Goal: Task Accomplishment & Management: Use online tool/utility

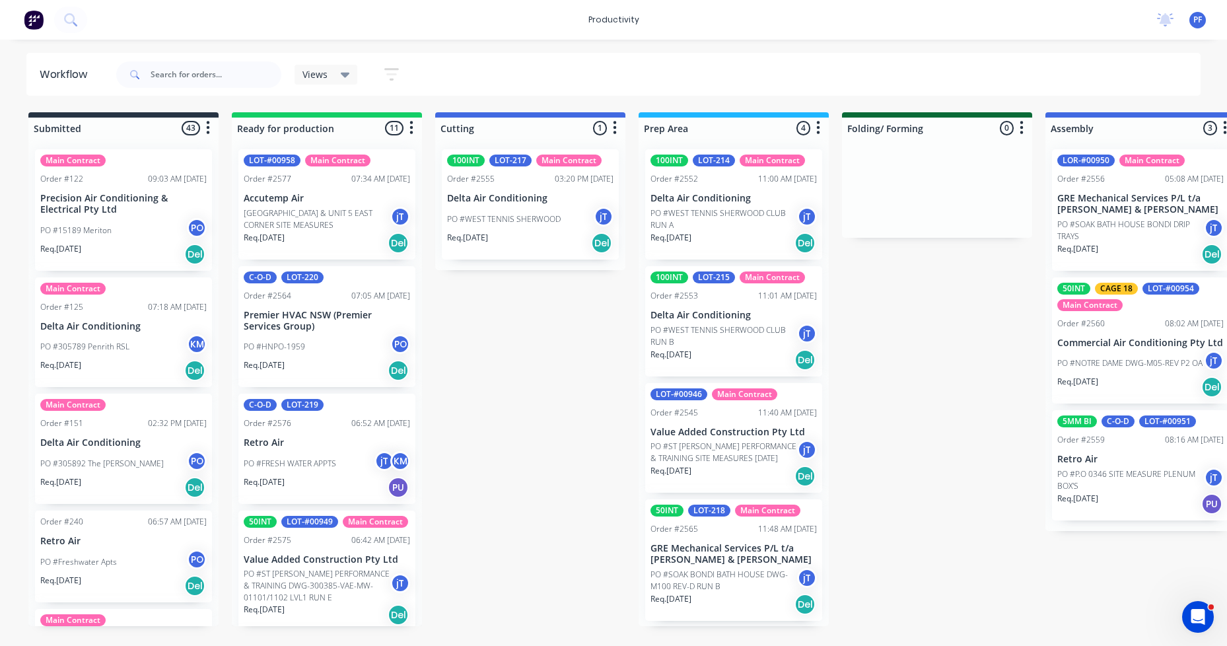
click at [734, 569] on p "PO #SOAK BONDI BATH HOUSE DWG-M100 REV-D RUN B" at bounding box center [724, 581] width 147 height 24
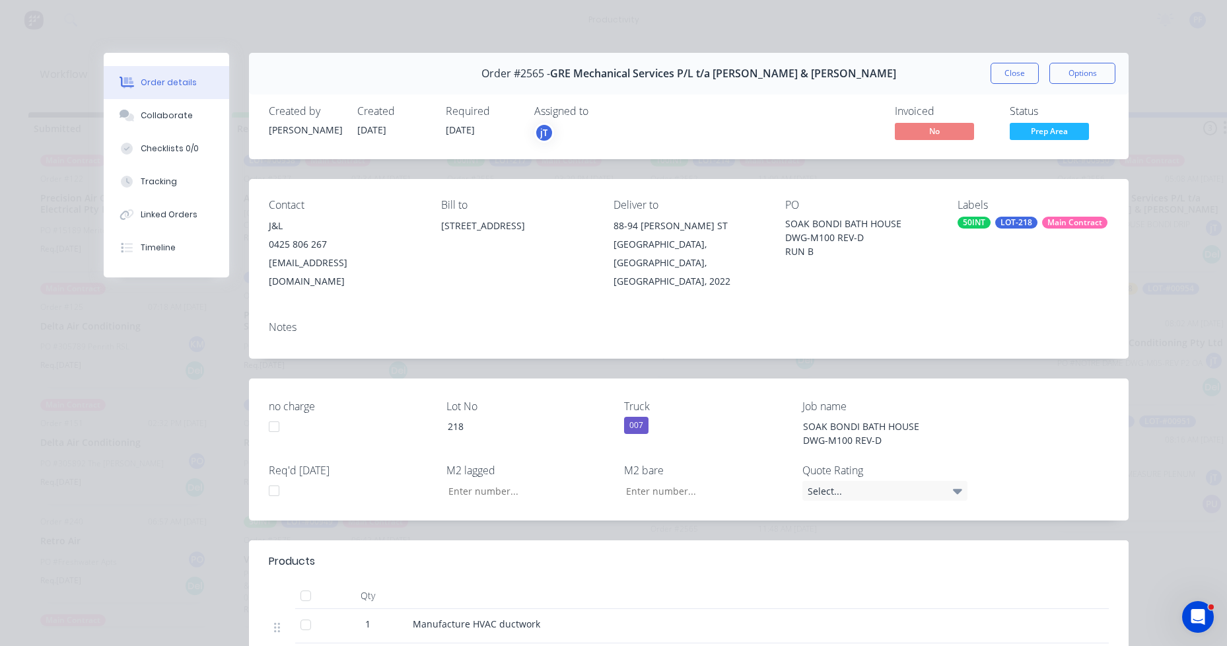
type input "31.28"
click at [981, 226] on div "50INT" at bounding box center [974, 223] width 33 height 12
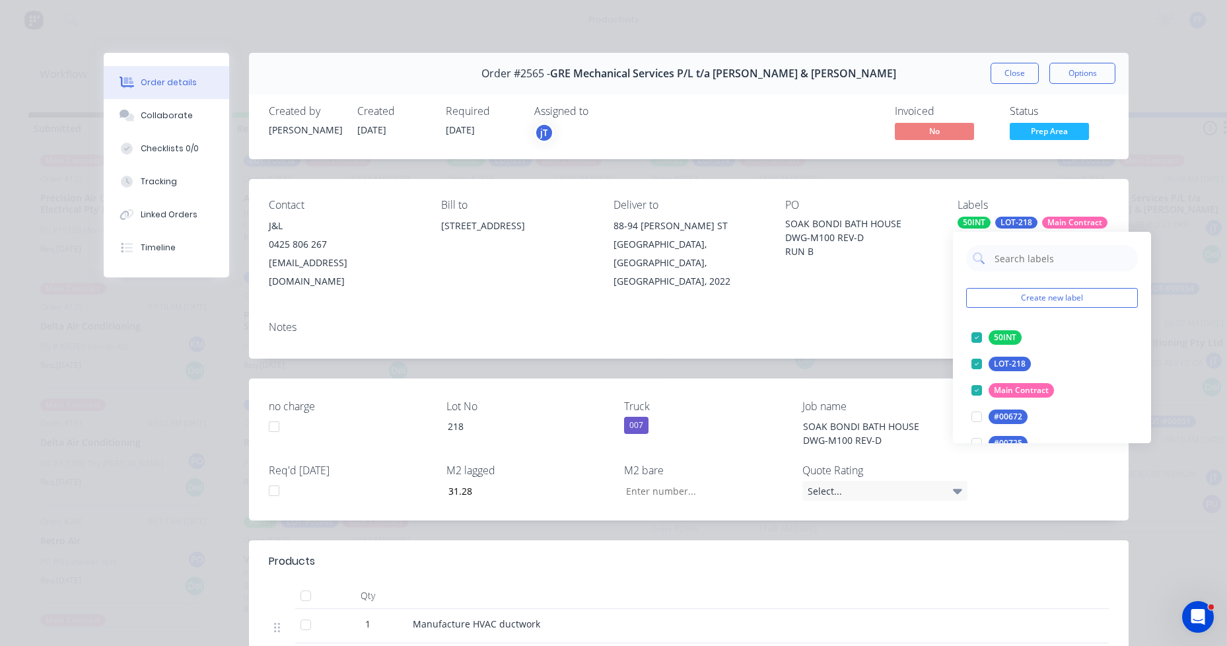
click at [1032, 271] on div "Create new label 50INT edit LOT-218 edit Main Contract edit #00672 edit #00725 …" at bounding box center [1052, 337] width 198 height 211
click at [1027, 266] on input "text" at bounding box center [1062, 258] width 138 height 26
type input "lag cut"
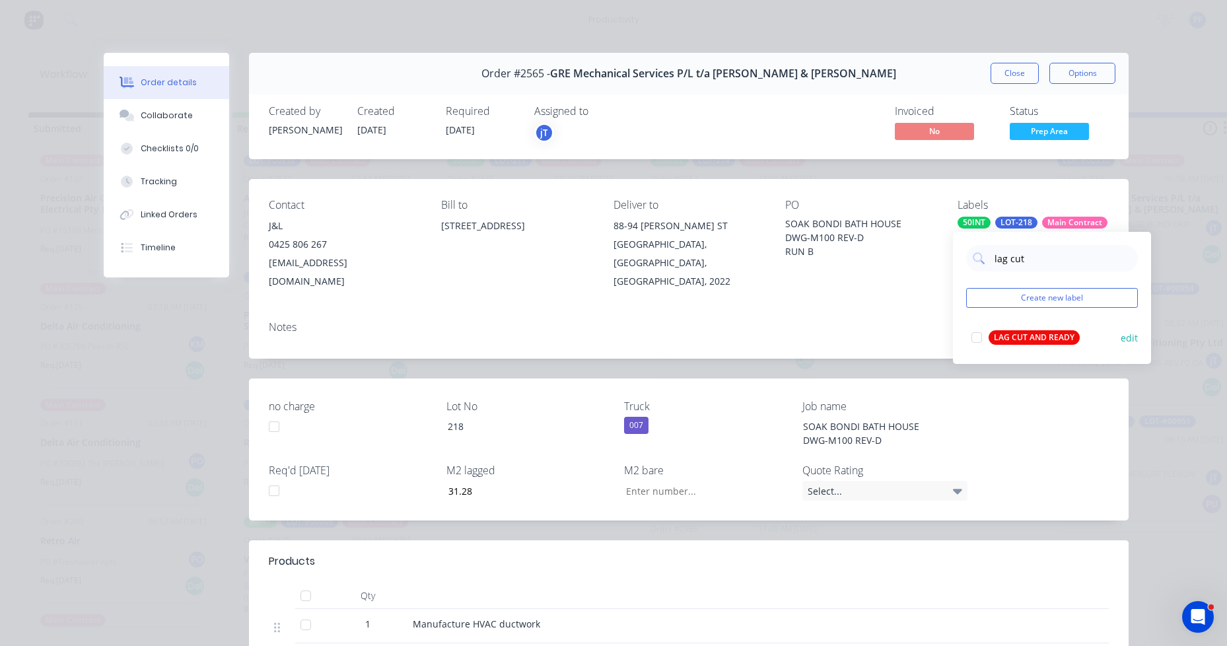
click at [1043, 337] on div "LAG CUT AND READY" at bounding box center [1034, 337] width 91 height 15
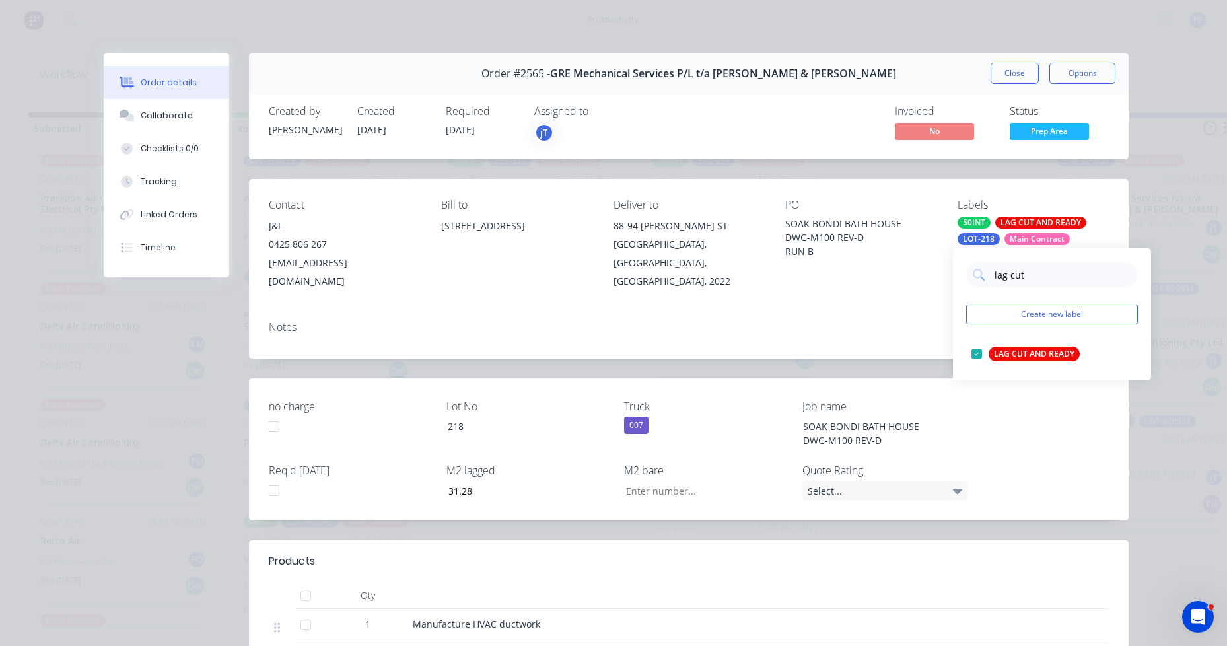
click at [888, 337] on div "Notes" at bounding box center [689, 334] width 880 height 48
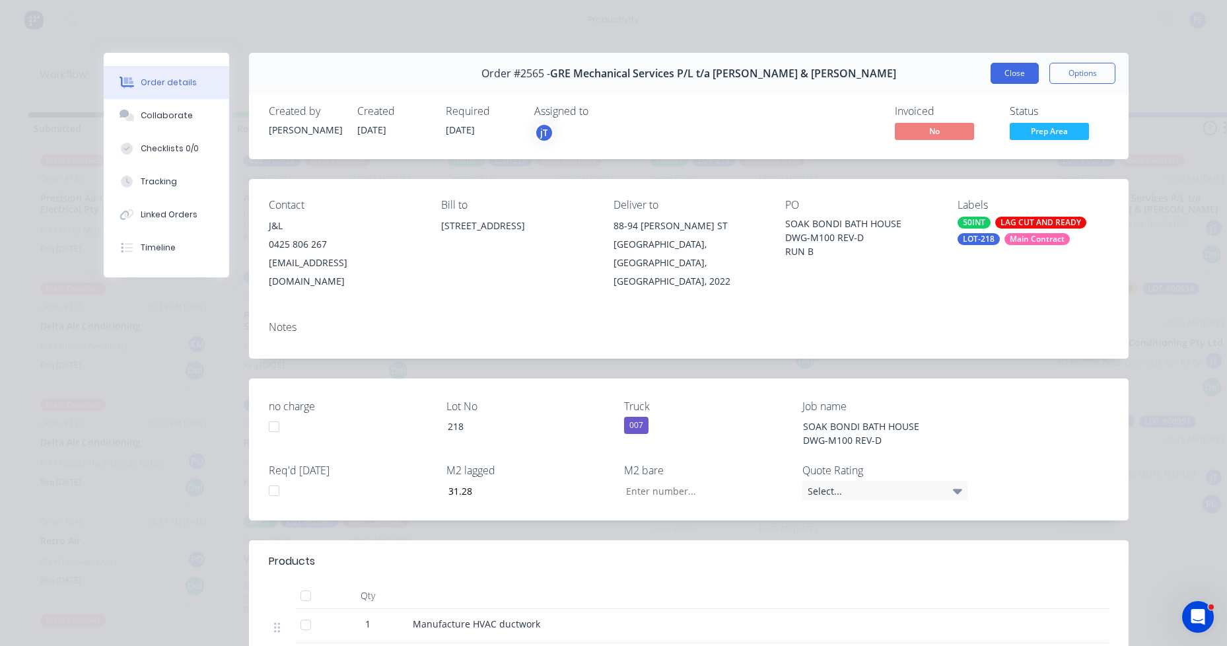
click at [1002, 81] on button "Close" at bounding box center [1015, 73] width 48 height 21
